Goal: Transaction & Acquisition: Book appointment/travel/reservation

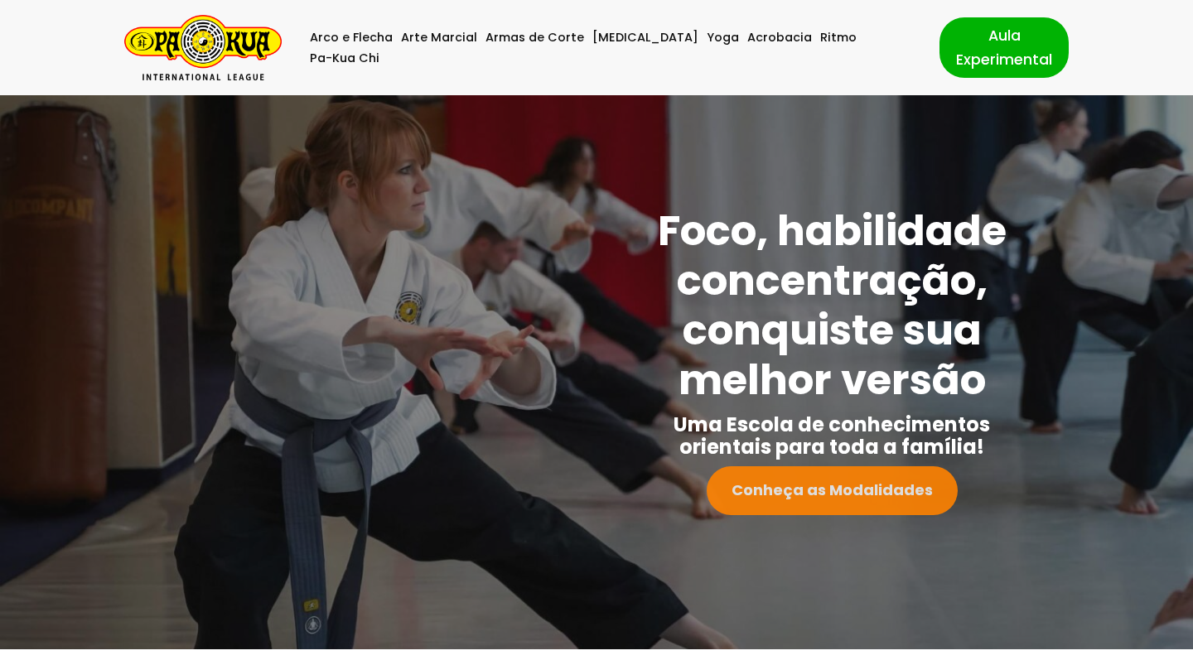
click at [841, 480] on link "Conheça as Modalidades" at bounding box center [832, 490] width 251 height 49
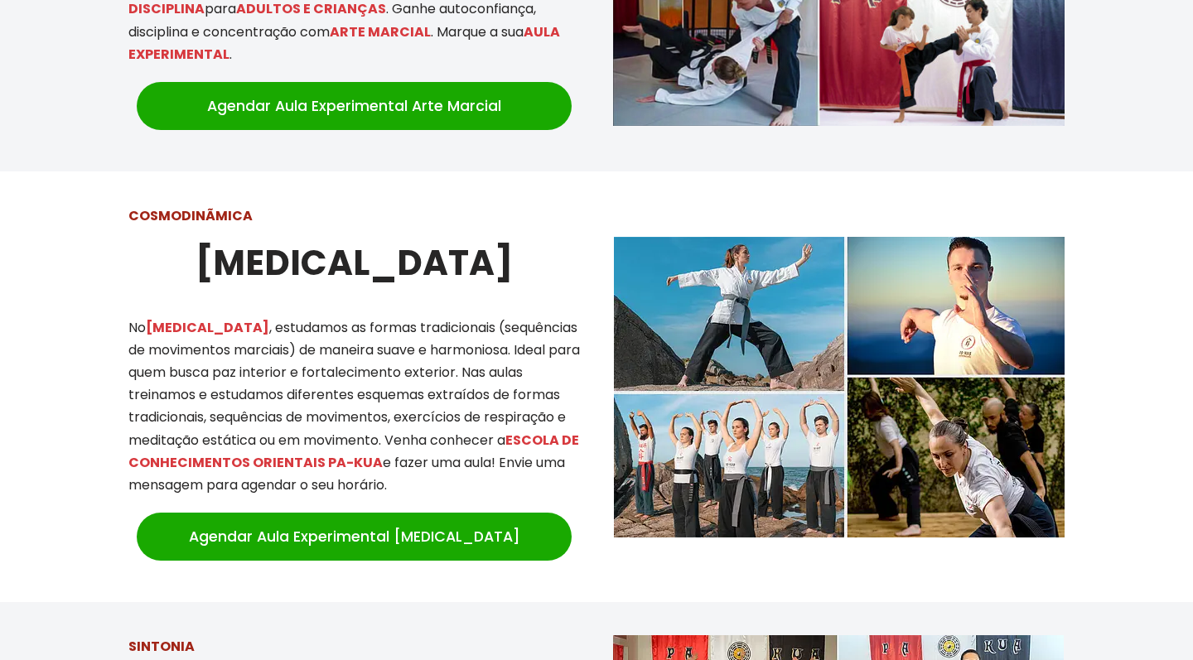
scroll to position [1291, 0]
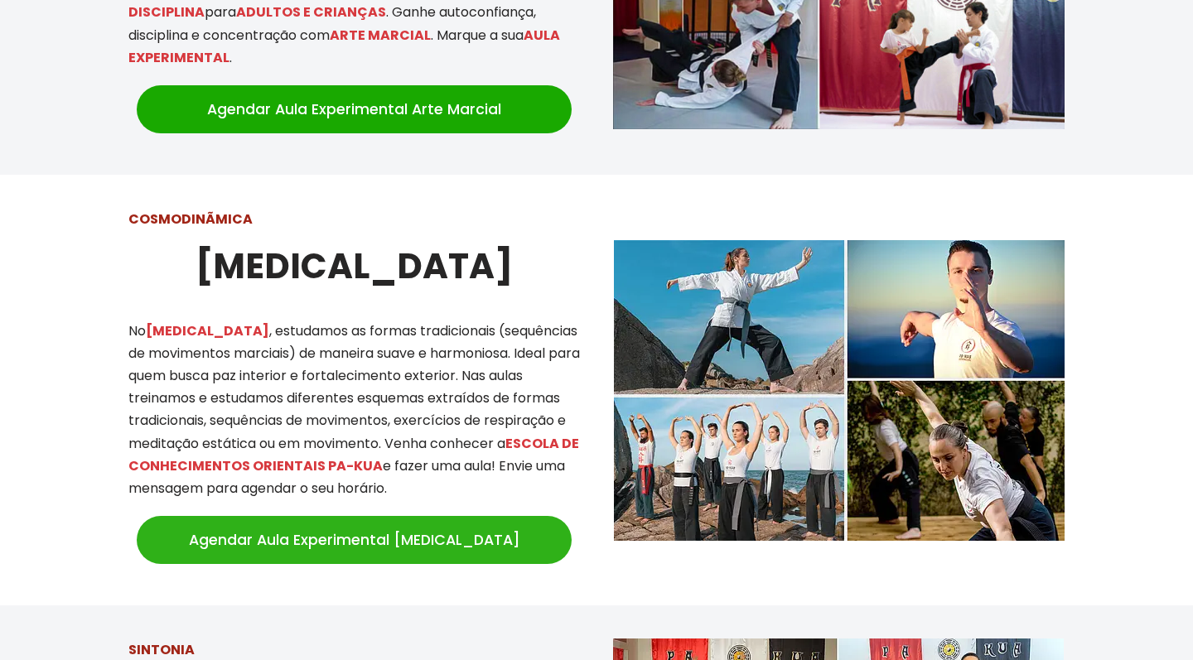
click at [426, 516] on link "Agendar Aula Experimental [MEDICAL_DATA]" at bounding box center [354, 540] width 435 height 48
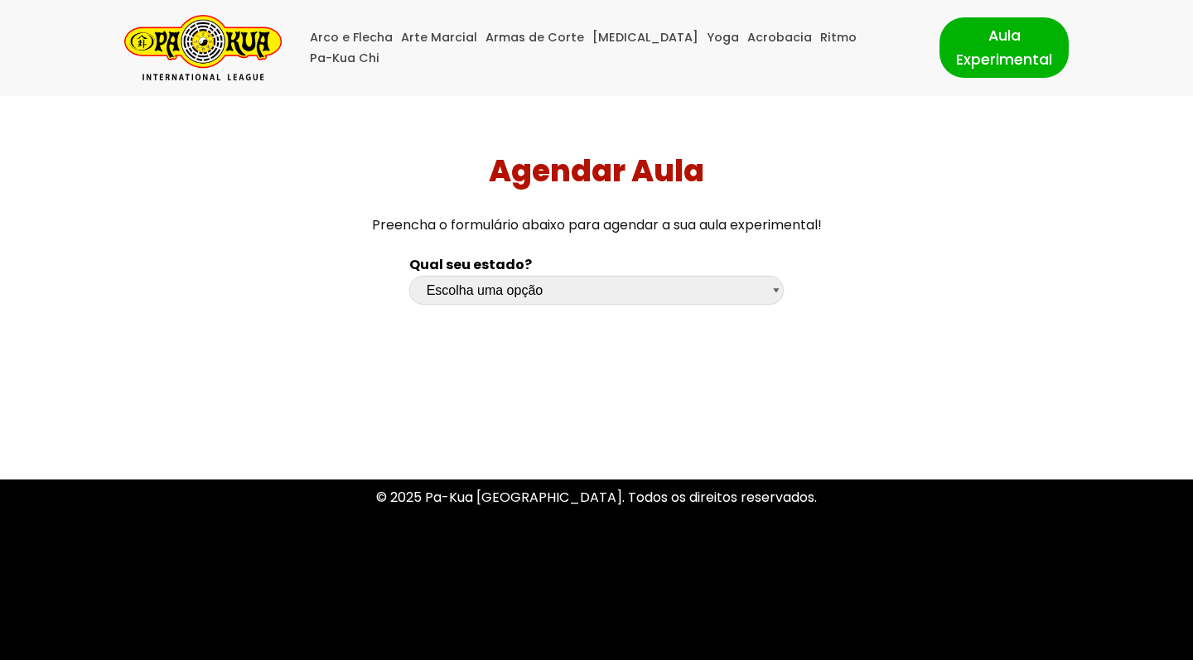
select select "pr"
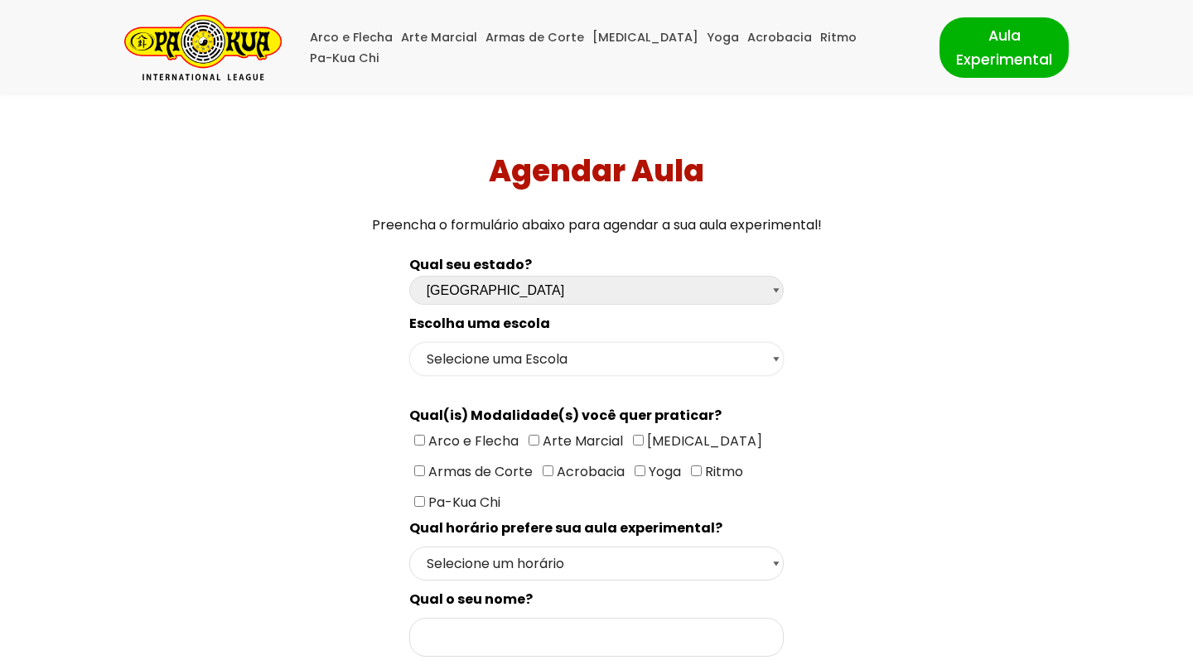
select select "Curitiba - Escola Juvevê"
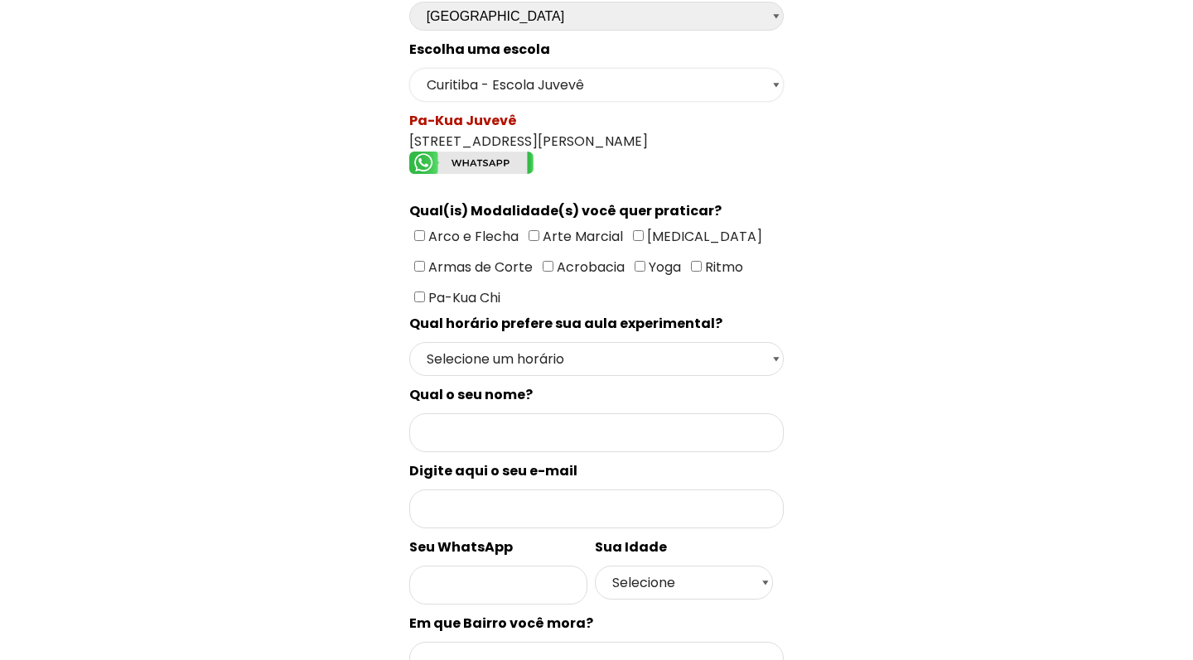
scroll to position [274, 0]
click at [425, 297] on span "Pa-Kua Chi" at bounding box center [462, 297] width 75 height 19
click at [424, 297] on input"] "Pa-Kua Chi" at bounding box center [419, 297] width 11 height 11
click at [422, 298] on input"] "Pa-Kua Chi" at bounding box center [419, 297] width 11 height 11
checkbox input"] "false"
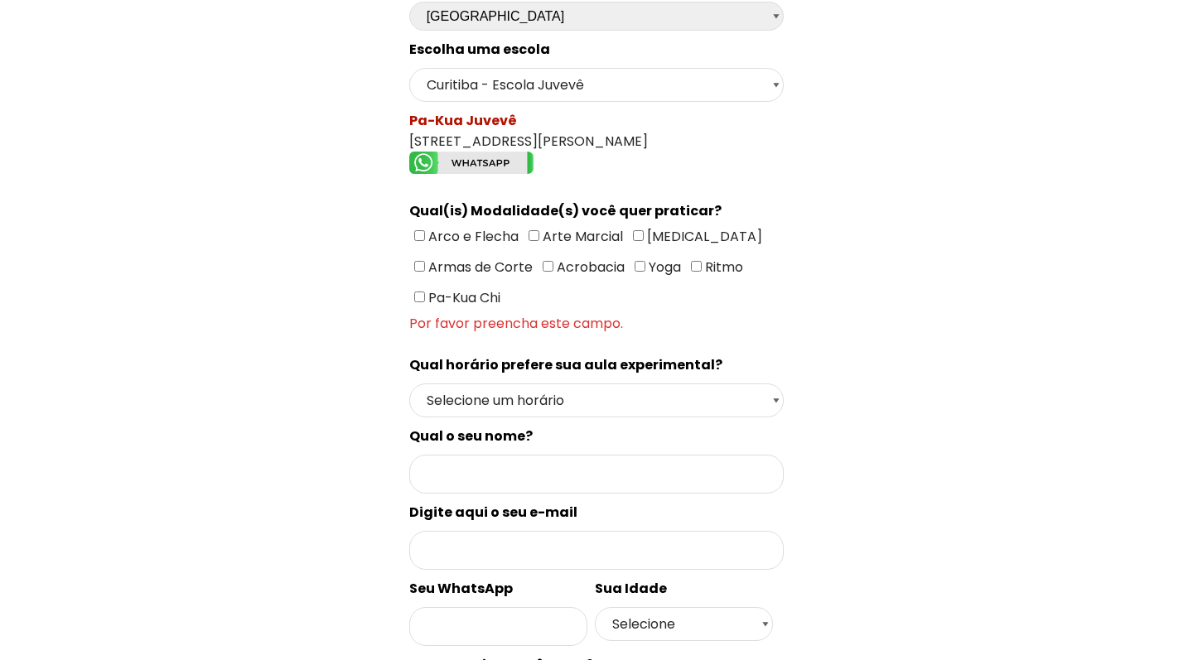
click at [633, 241] on input"] "[MEDICAL_DATA]" at bounding box center [638, 235] width 11 height 11
checkbox input"] "true"
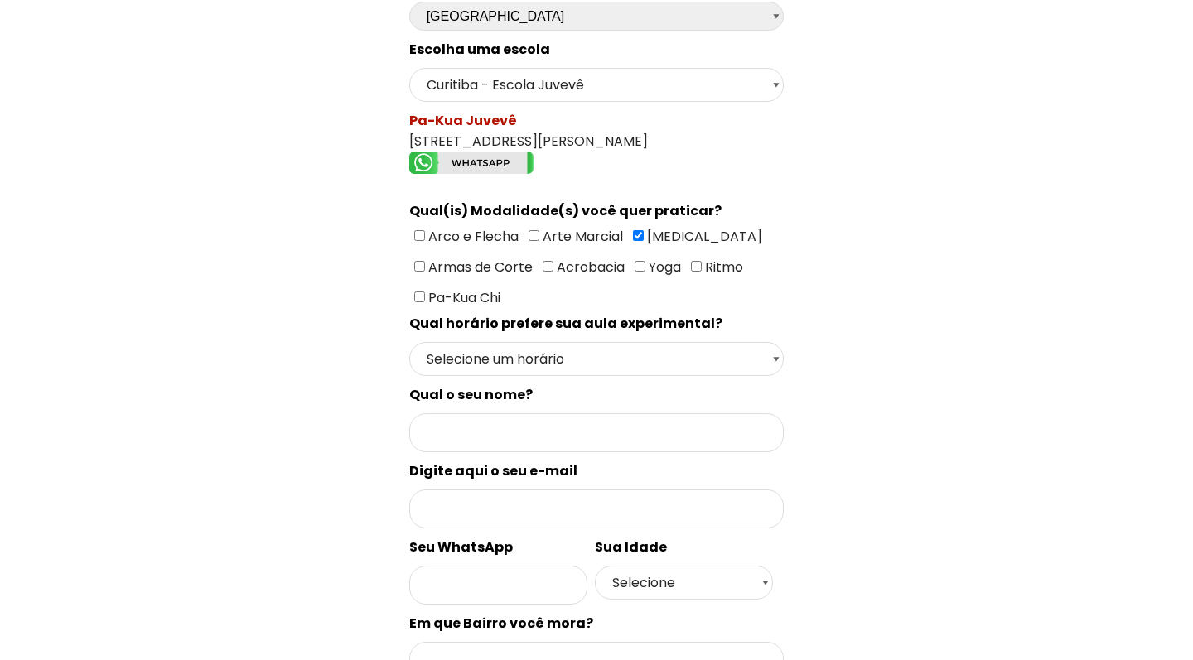
click at [533, 239] on input"] "Arte Marcial" at bounding box center [533, 235] width 11 height 11
checkbox input"] "true"
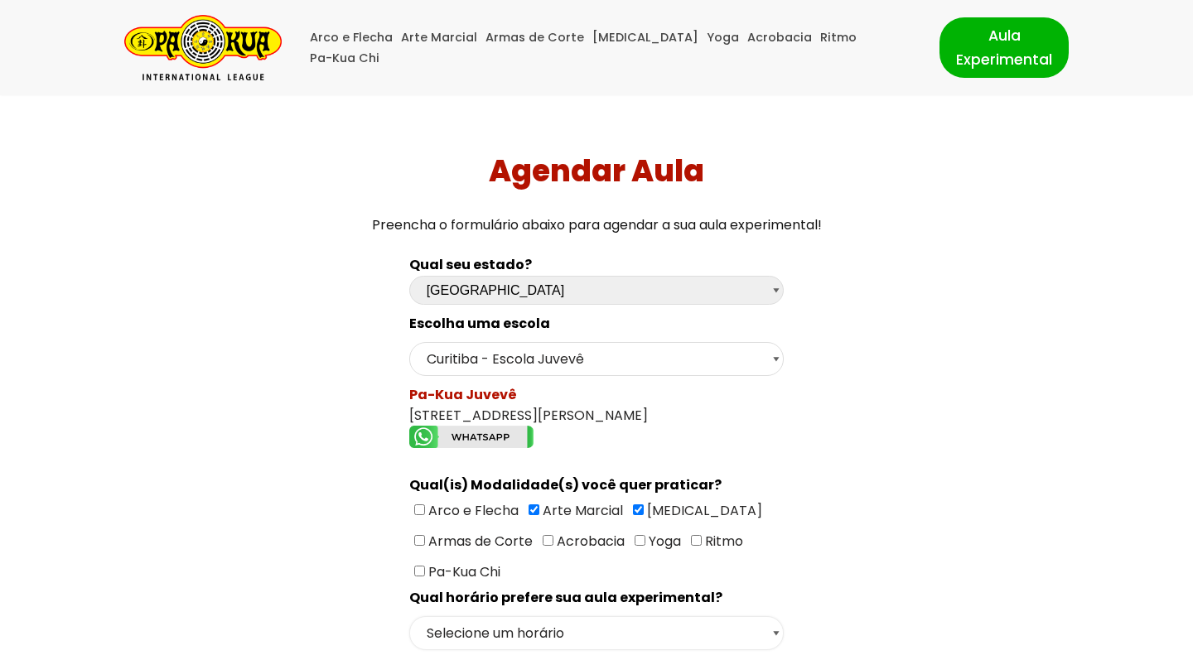
scroll to position [0, 0]
